Goal: Browse casually

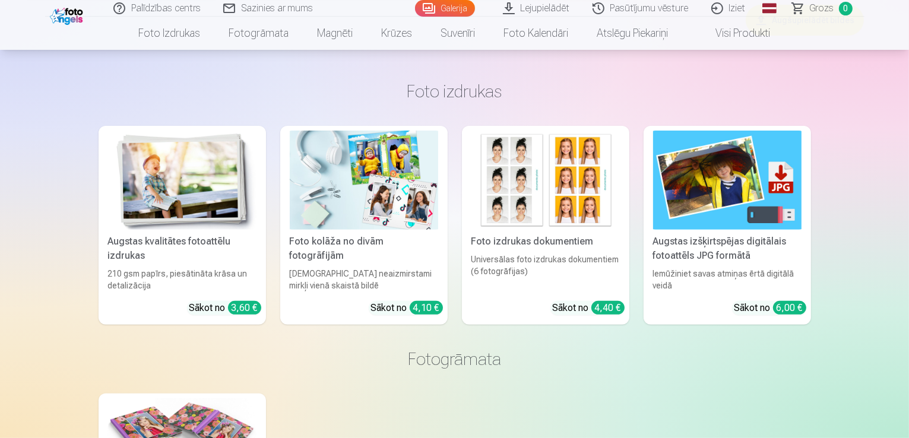
scroll to position [119, 0]
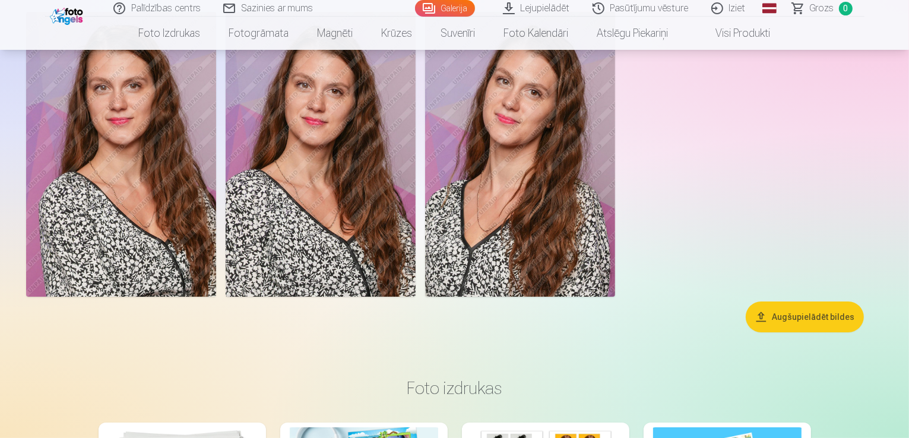
click at [216, 226] on img at bounding box center [121, 154] width 190 height 285
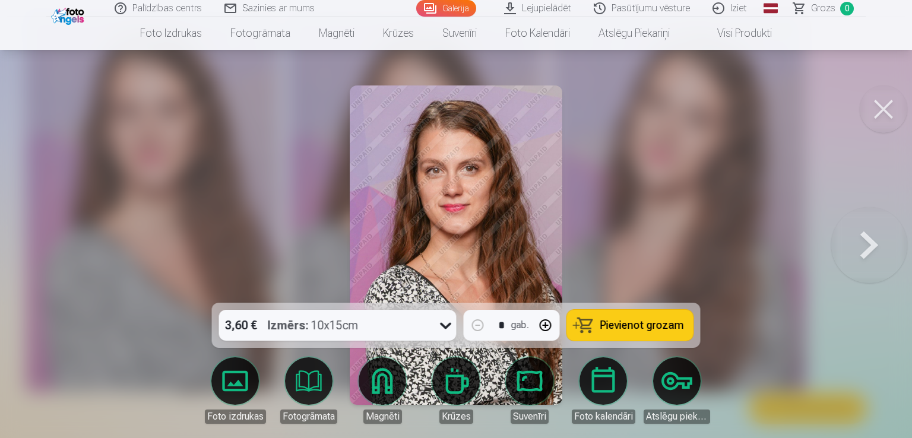
click at [875, 118] on button at bounding box center [884, 110] width 48 height 48
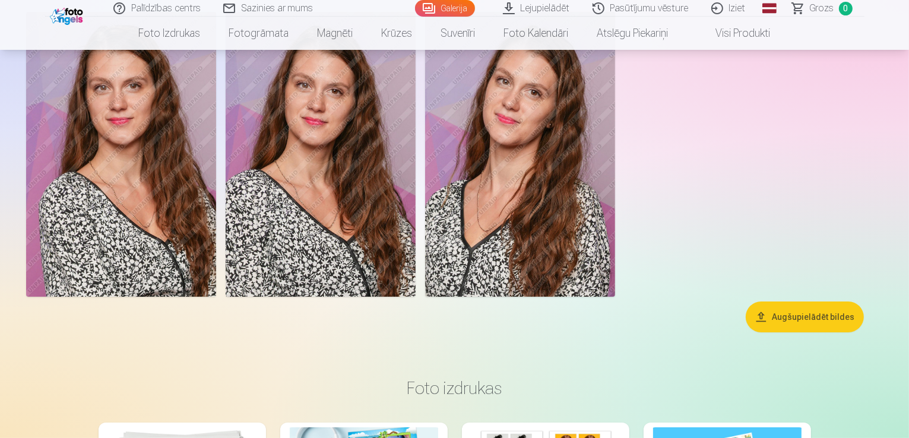
click at [166, 200] on img at bounding box center [121, 154] width 190 height 285
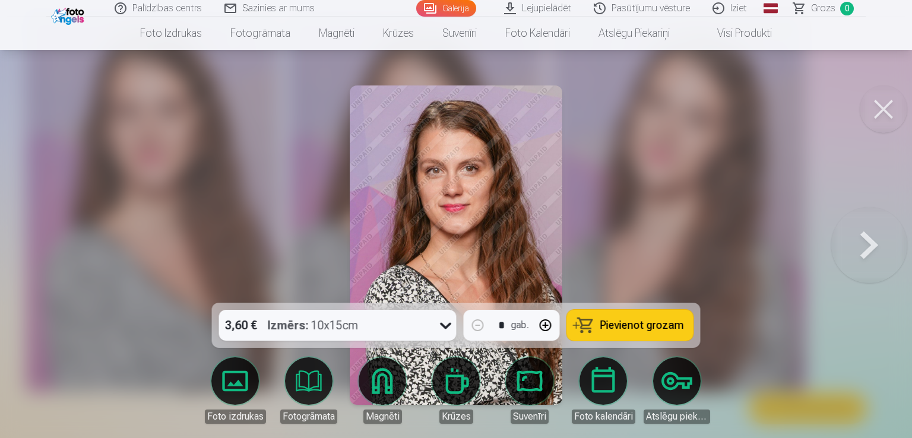
click at [869, 239] on button at bounding box center [870, 245] width 76 height 91
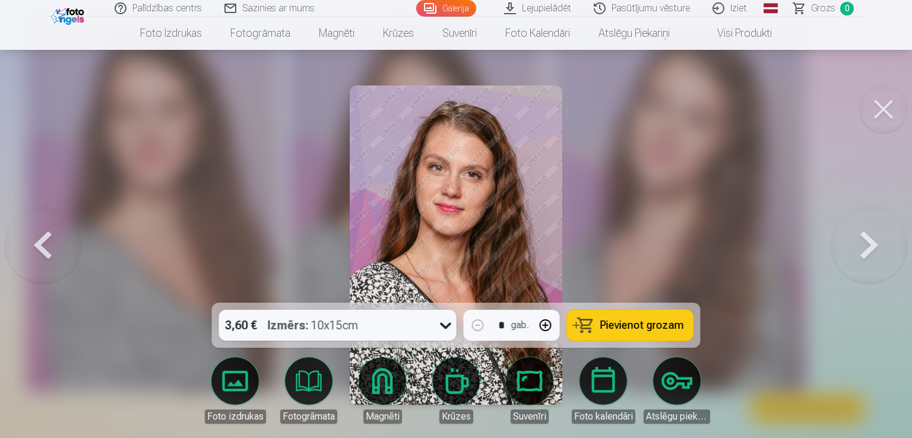
click at [868, 239] on button at bounding box center [870, 245] width 76 height 91
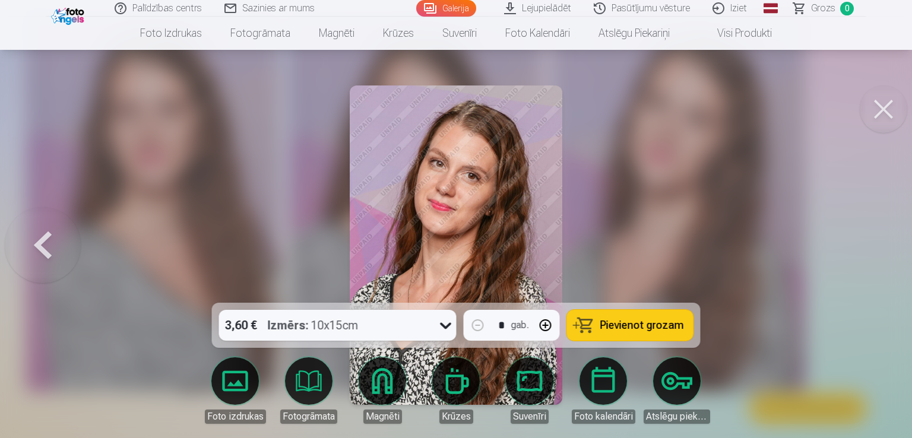
click at [31, 243] on button at bounding box center [43, 245] width 76 height 91
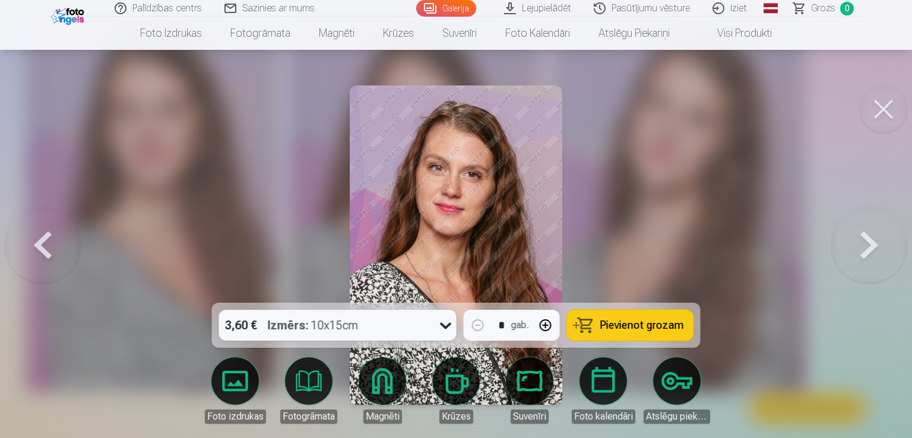
click at [31, 243] on button at bounding box center [43, 245] width 76 height 91
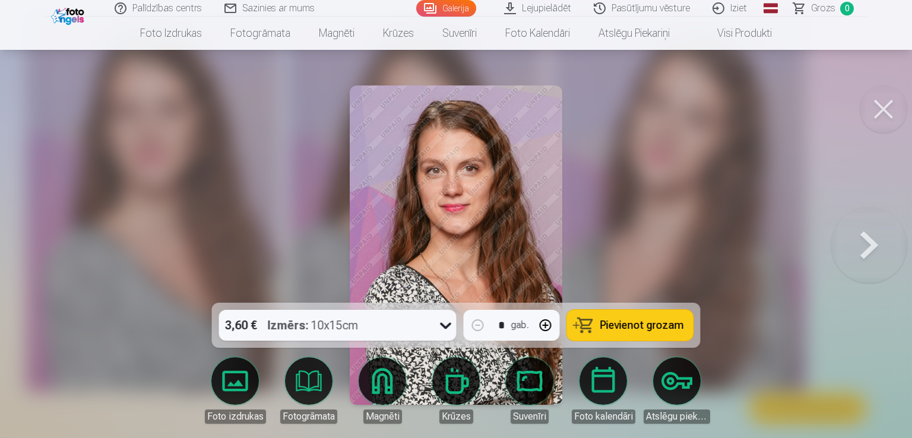
click at [31, 243] on div at bounding box center [456, 219] width 912 height 438
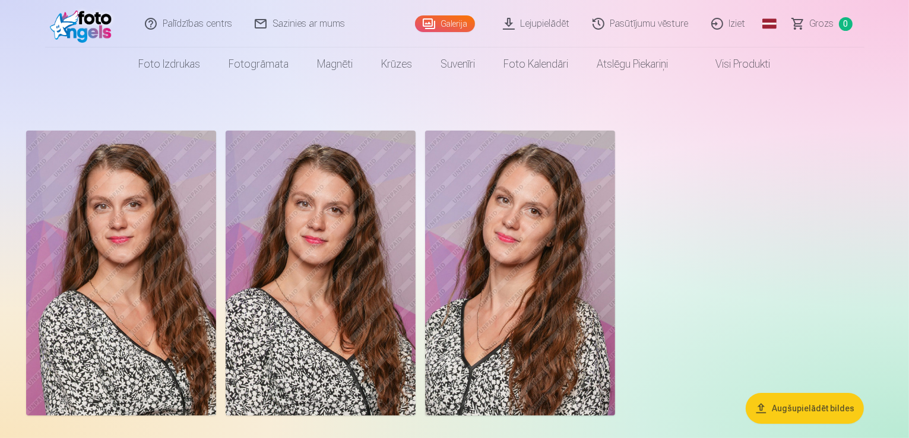
click at [732, 29] on link "Iziet" at bounding box center [729, 24] width 57 height 48
